Goal: Task Accomplishment & Management: Manage account settings

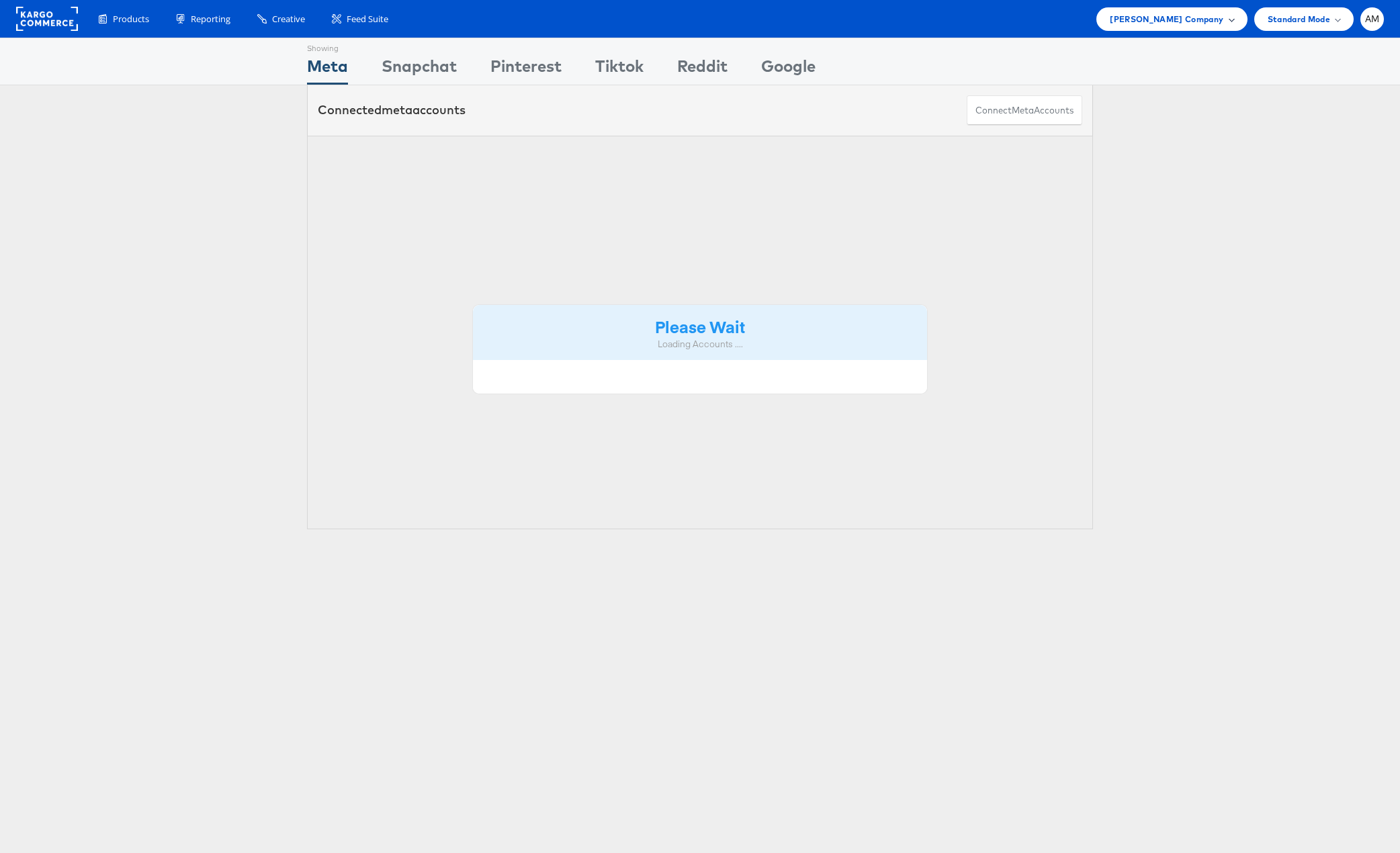
click at [1159, 19] on span "[PERSON_NAME] Company" at bounding box center [1167, 19] width 114 height 14
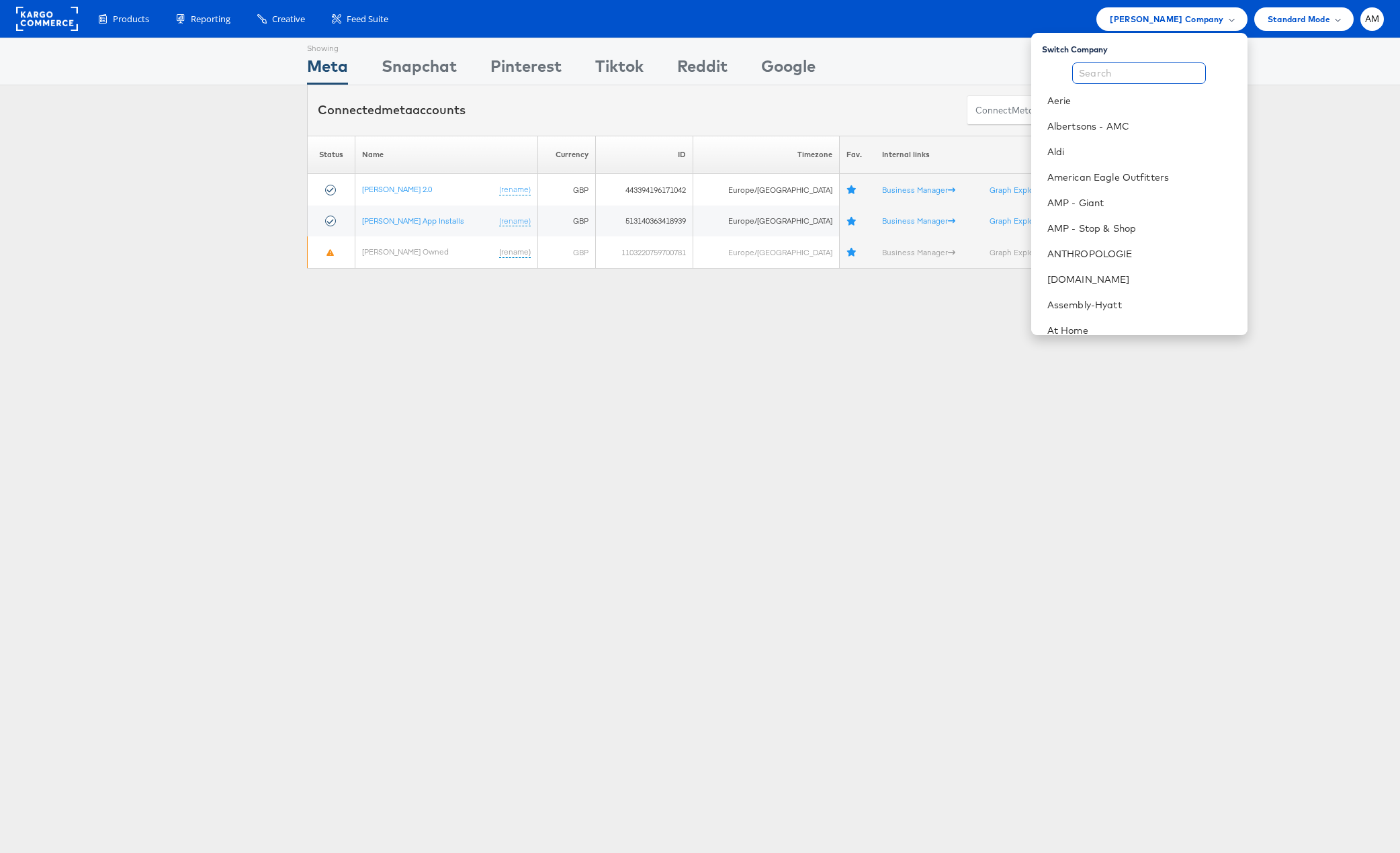
click at [1115, 72] on input "text" at bounding box center [1139, 73] width 134 height 21
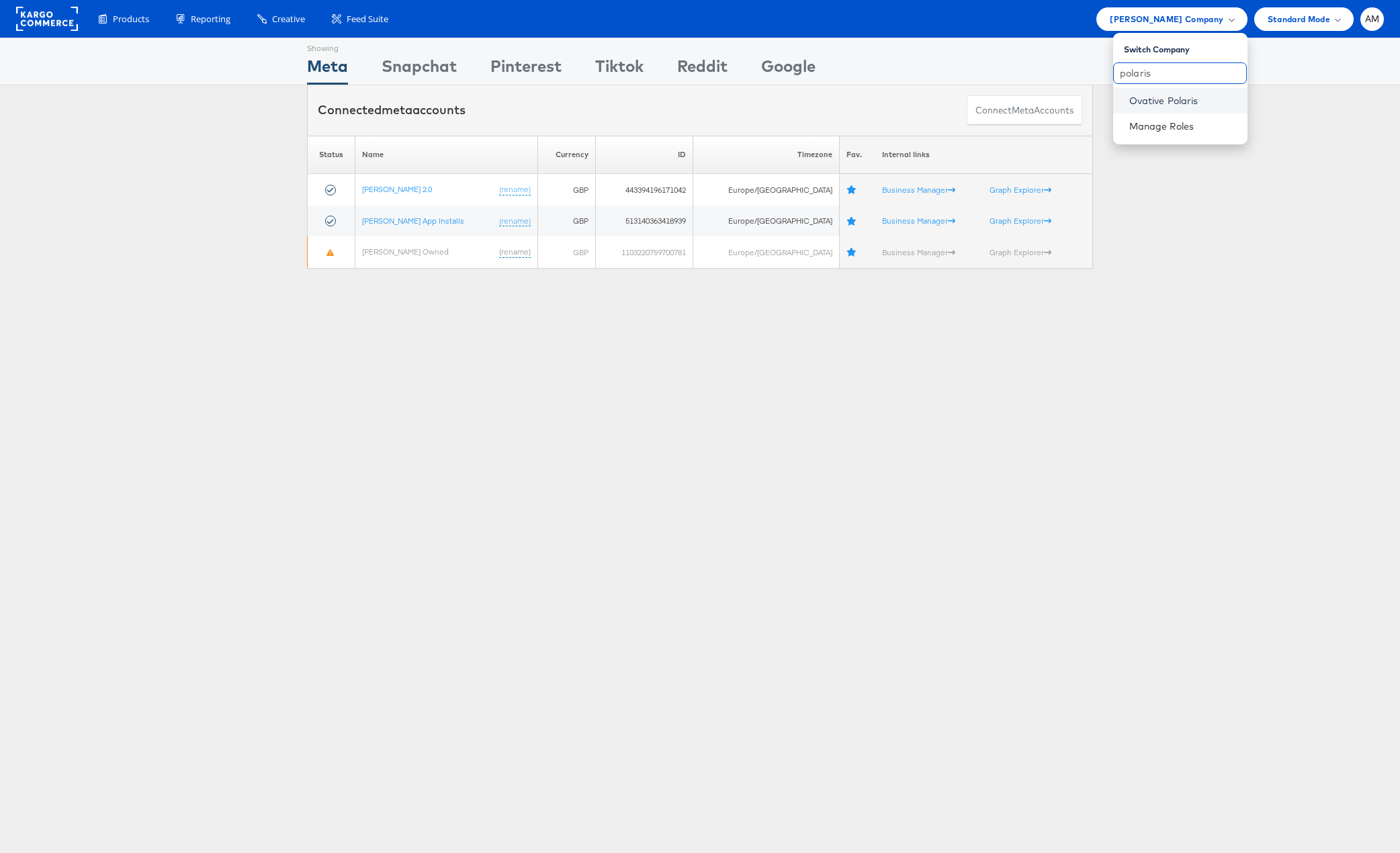
type input "polaris"
click at [1172, 98] on link "Ovative Polaris" at bounding box center [1183, 100] width 107 height 13
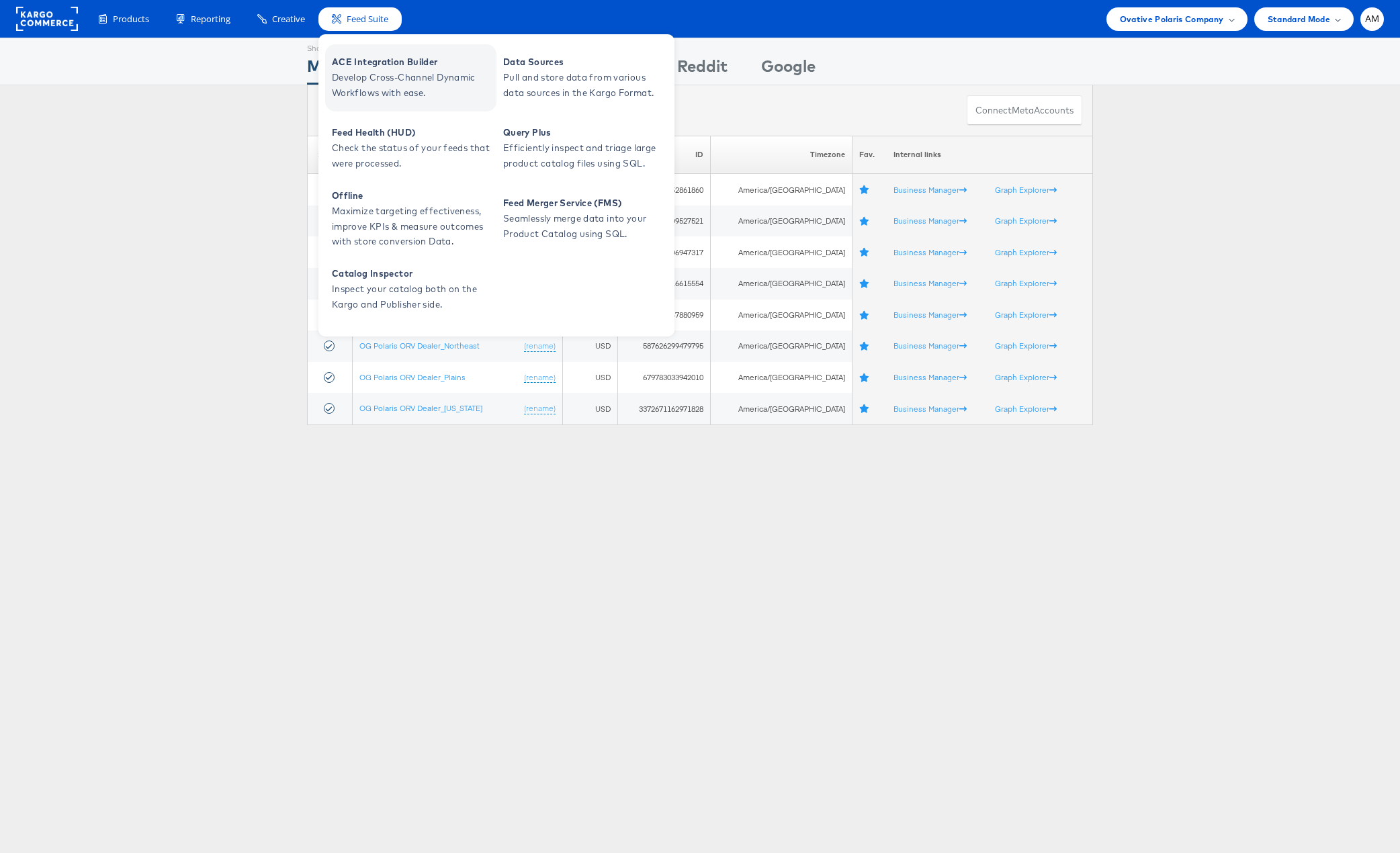
click at [390, 84] on span "Develop Cross-Channel Dynamic Workflows with ease." at bounding box center [412, 85] width 162 height 31
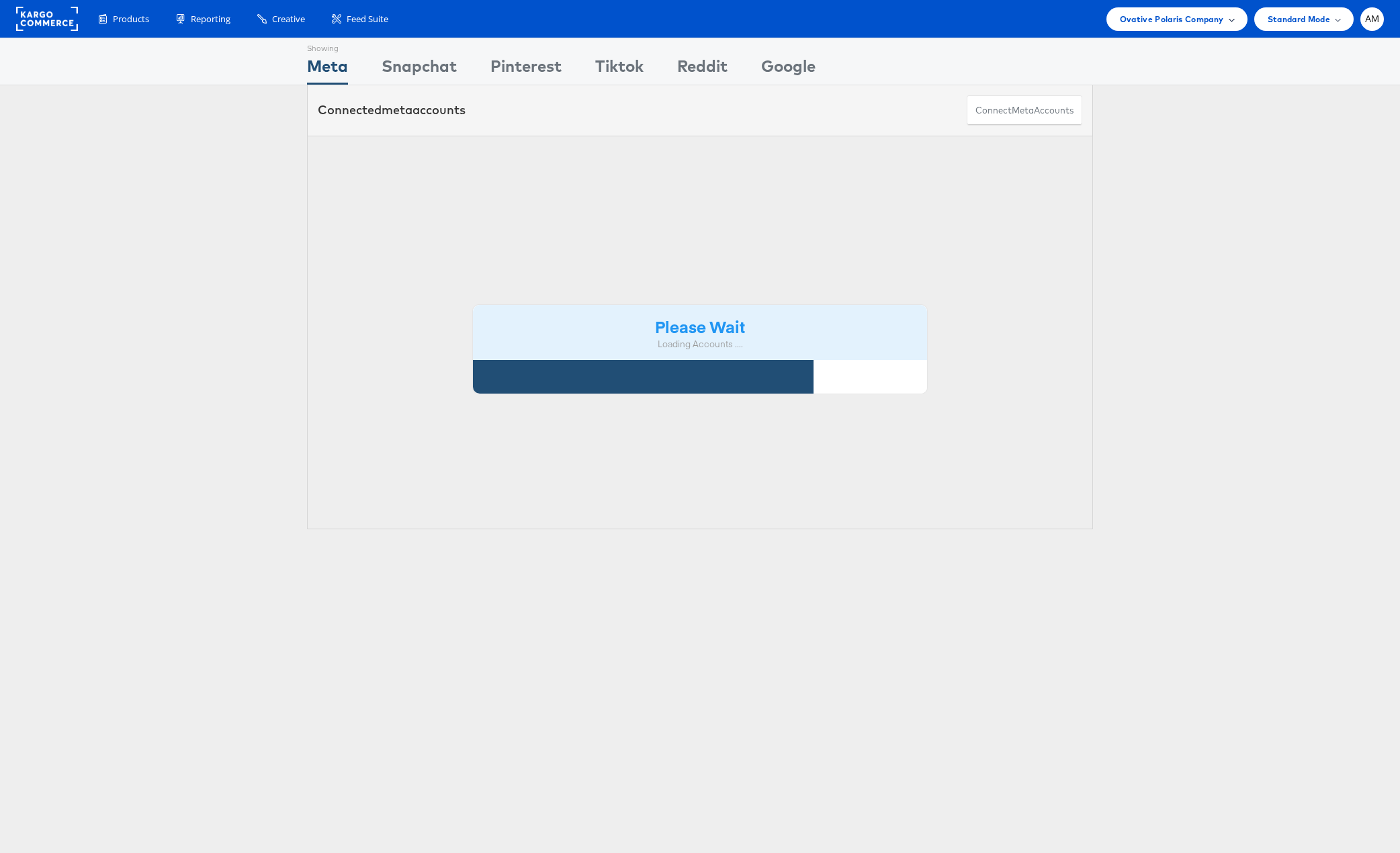
click at [1154, 13] on span "Ovative Polaris Company" at bounding box center [1172, 19] width 104 height 14
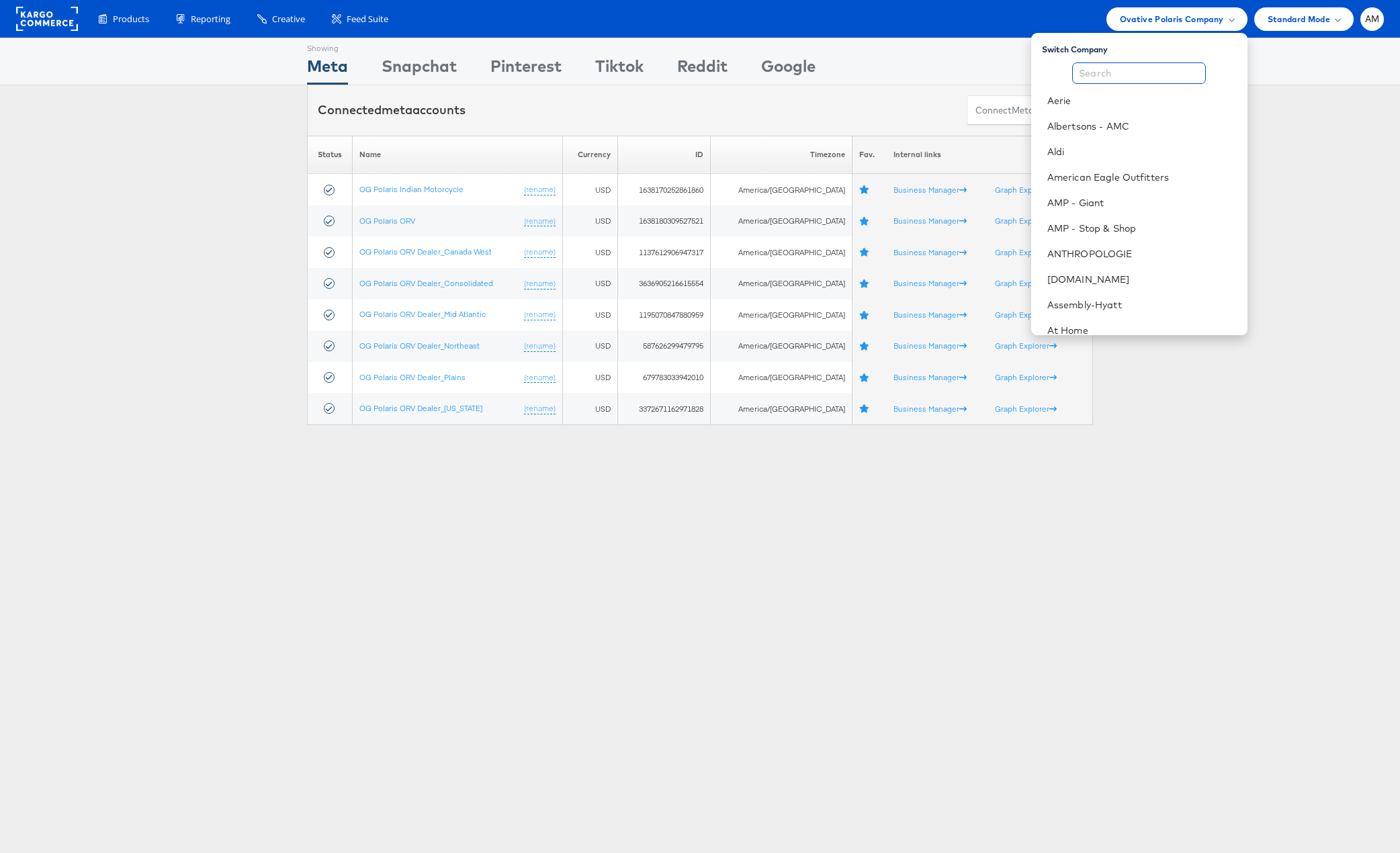
click at [1149, 75] on input "text" at bounding box center [1139, 73] width 134 height 21
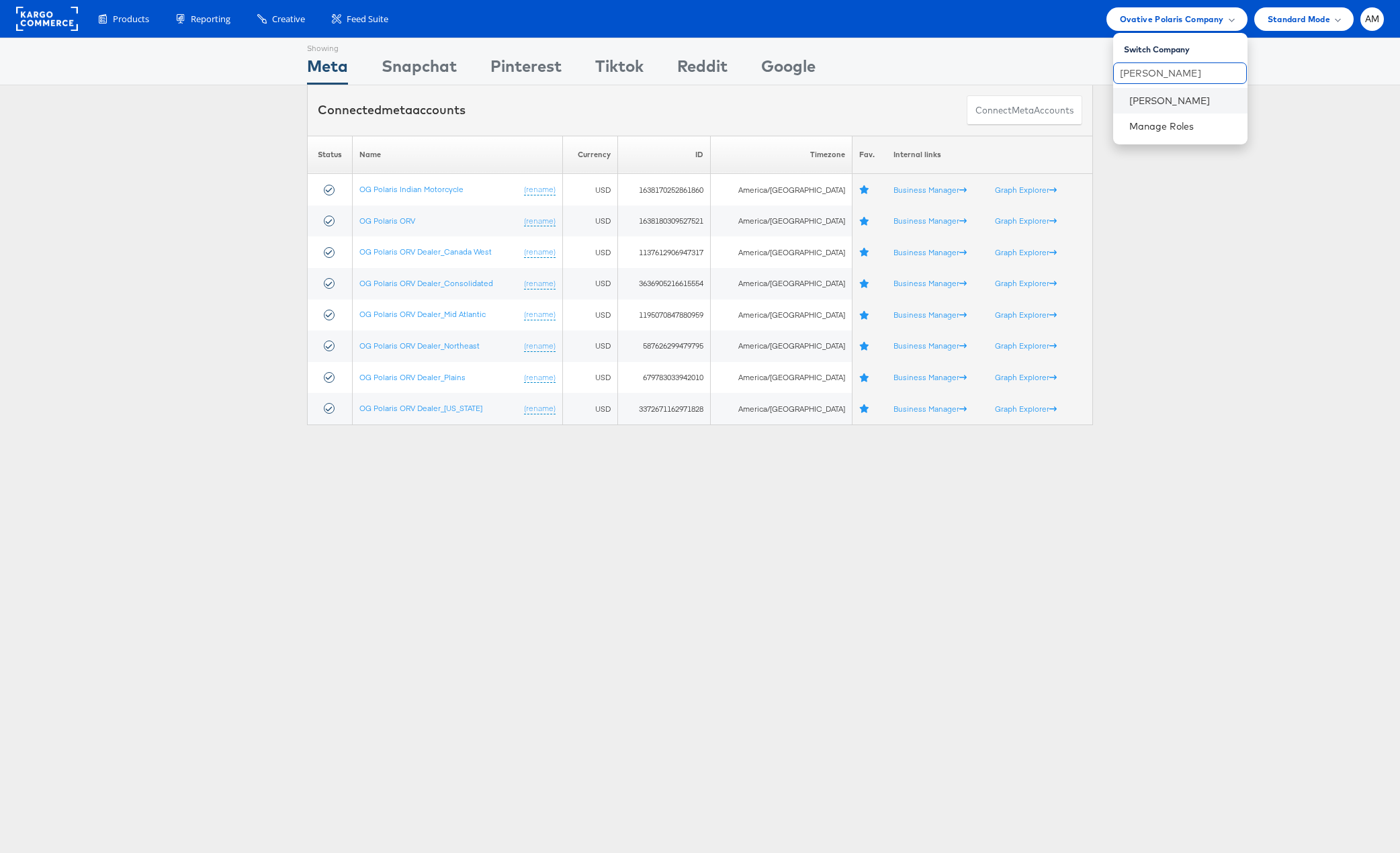
type input "john l"
click at [1157, 107] on li "John Lewis" at bounding box center [1180, 100] width 135 height 26
click at [1152, 110] on li "John Lewis" at bounding box center [1180, 100] width 135 height 26
click at [1149, 103] on link "John Lewis" at bounding box center [1183, 100] width 107 height 13
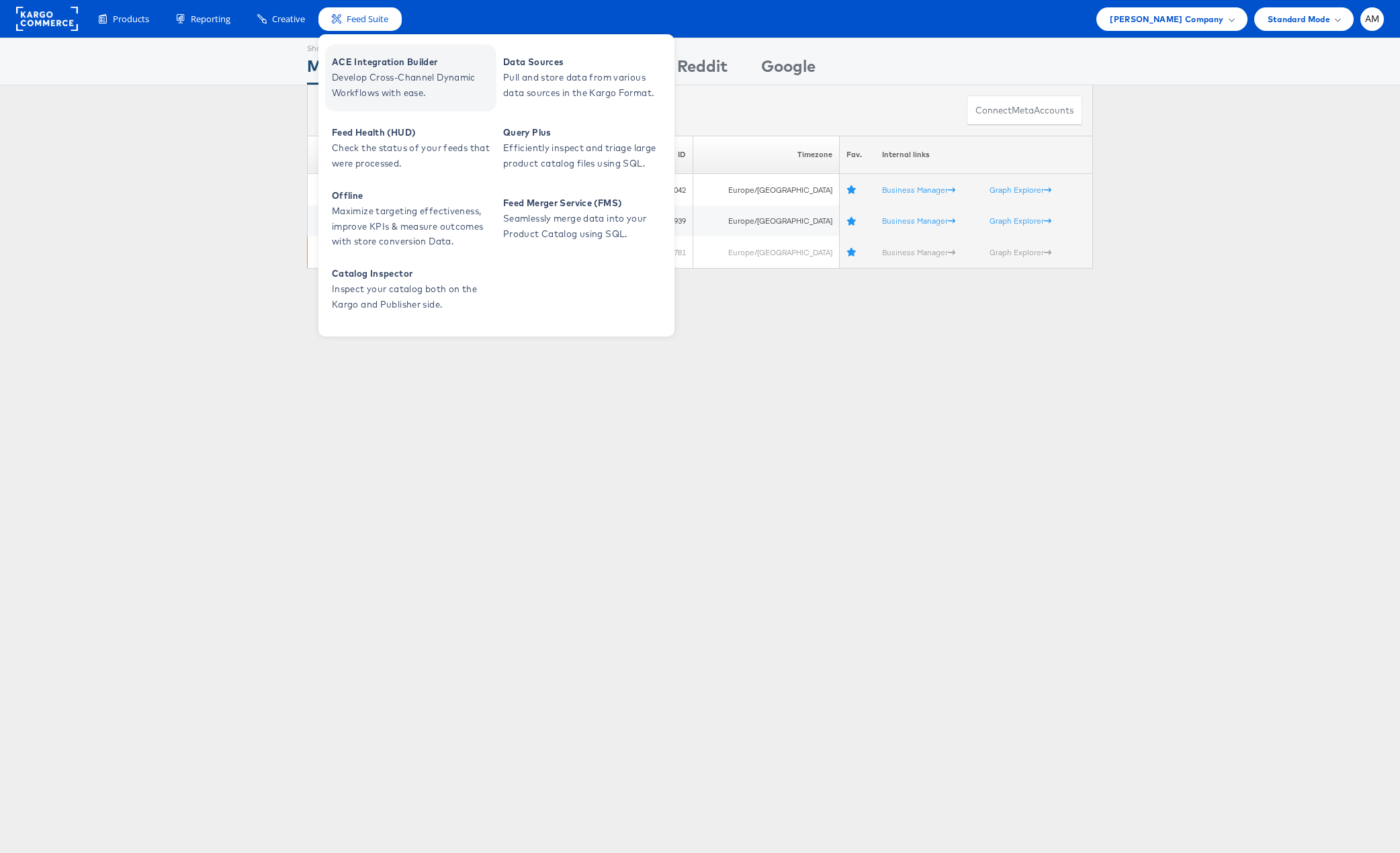
click at [399, 91] on span "Develop Cross-Channel Dynamic Workflows with ease." at bounding box center [412, 85] width 162 height 31
